Goal: Find specific page/section: Find specific page/section

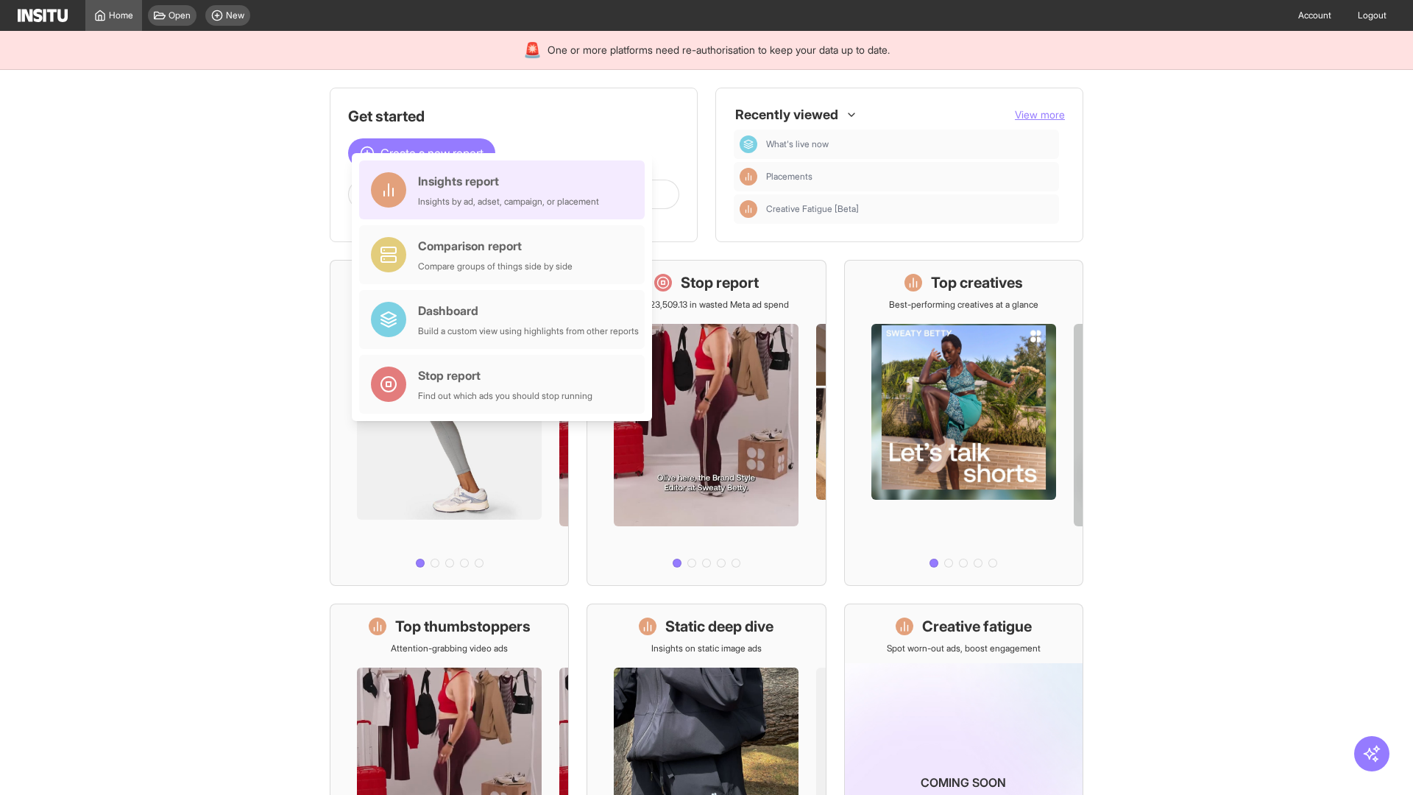
click at [506, 190] on div "Insights report Insights by ad, adset, campaign, or placement" at bounding box center [508, 189] width 181 height 35
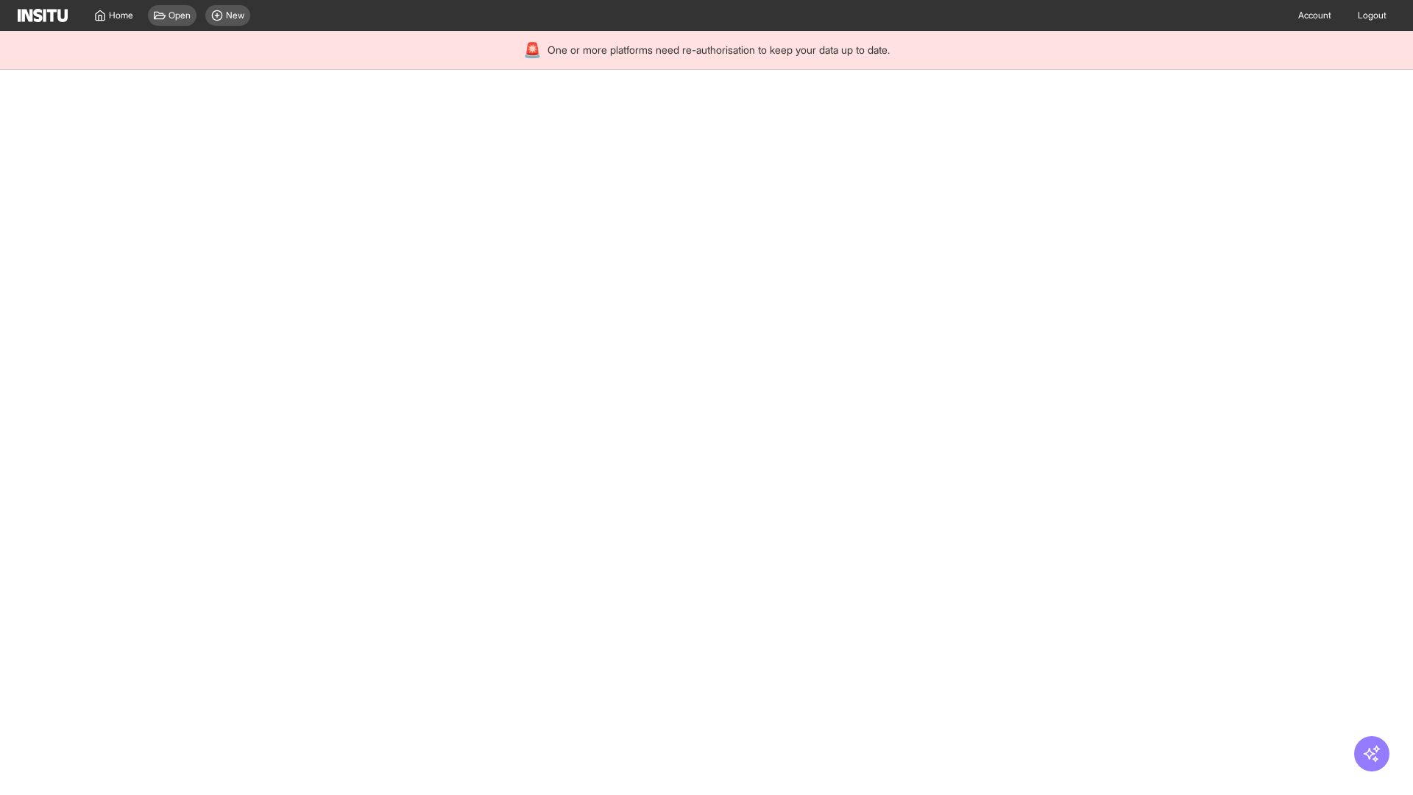
select select "**"
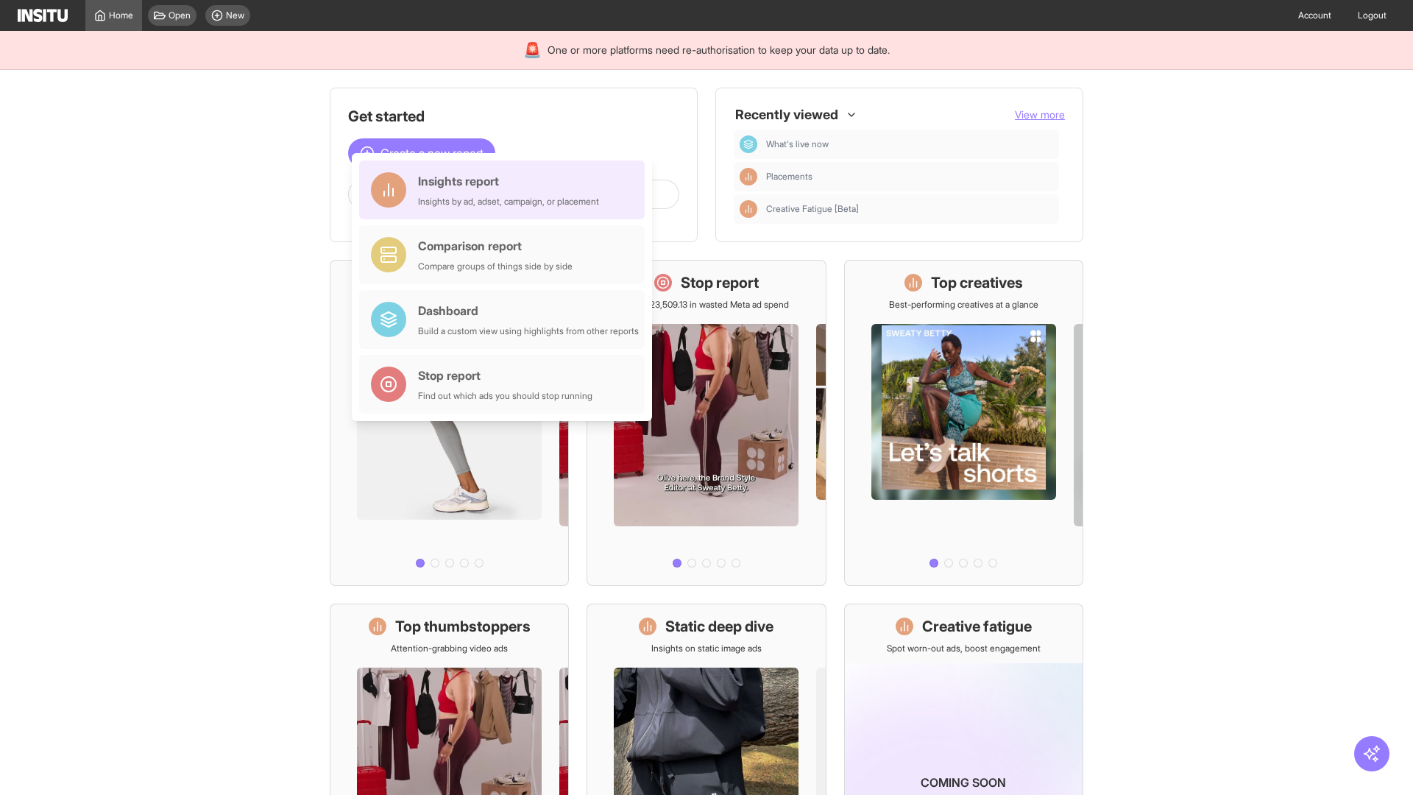
click at [506, 190] on div "Insights report Insights by ad, adset, campaign, or placement" at bounding box center [508, 189] width 181 height 35
